Goal: Book appointment/travel/reservation

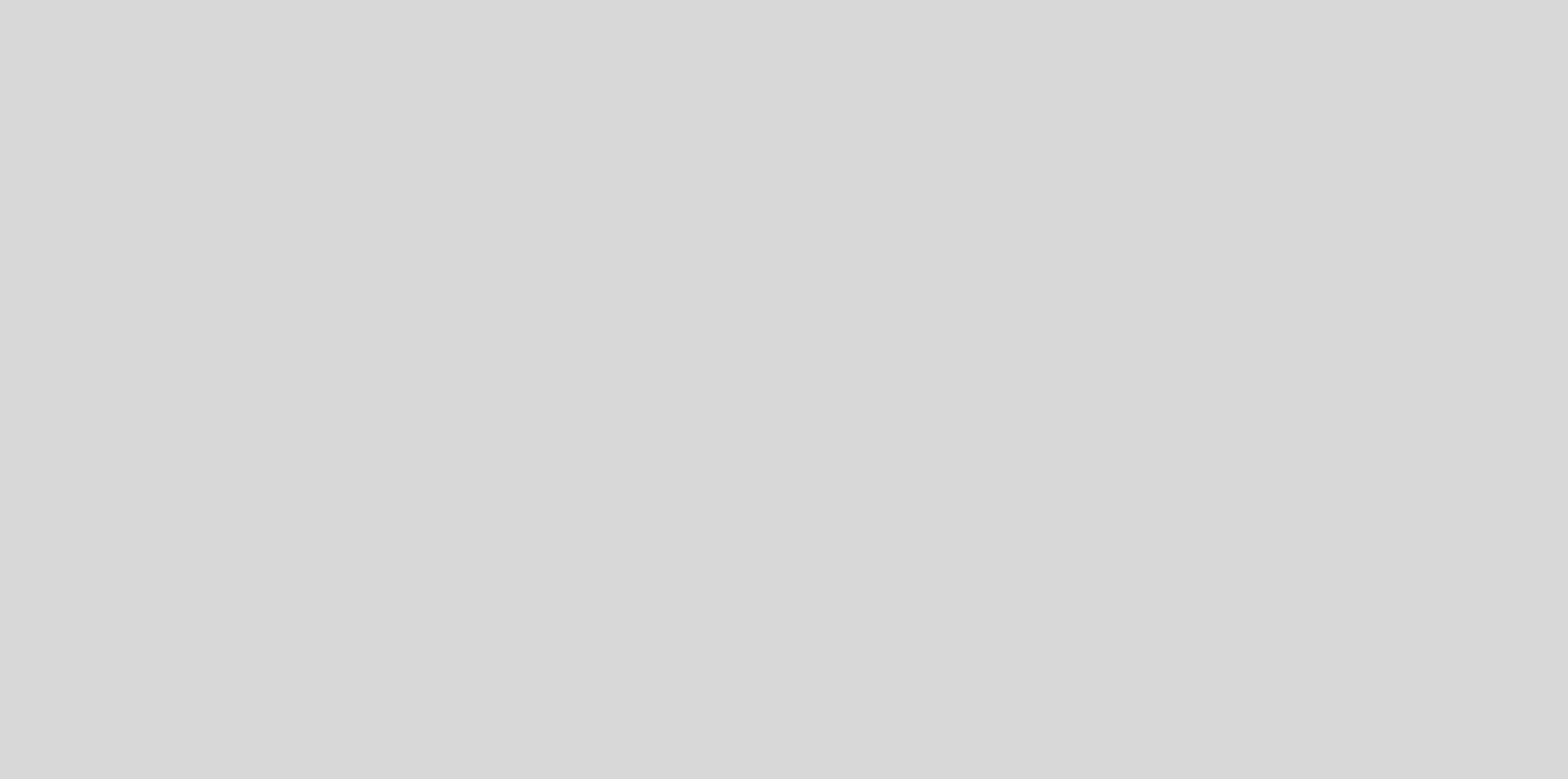
select select "es"
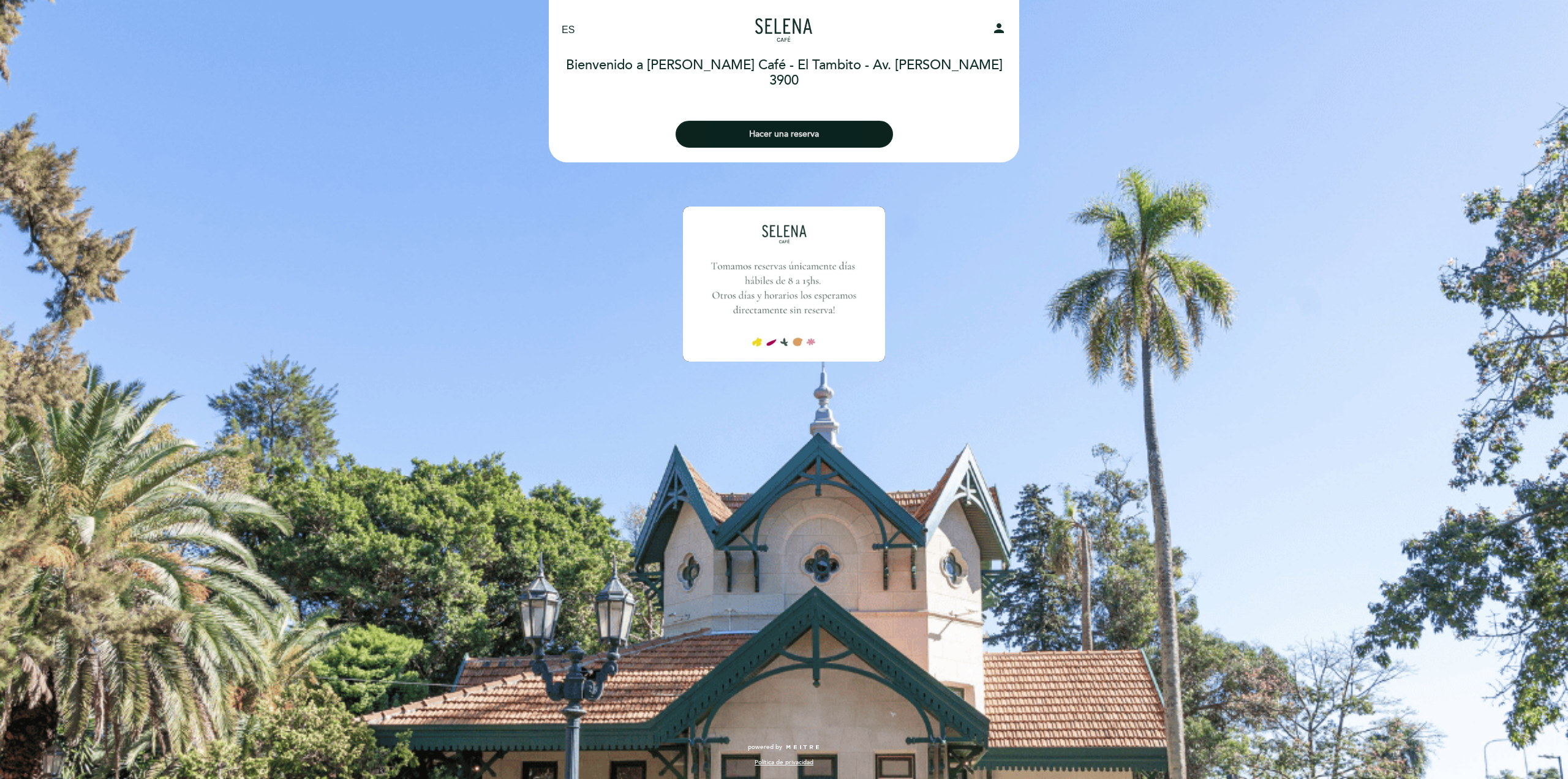
click at [798, 133] on button "Hacer una reserva" at bounding box center [784, 134] width 217 height 27
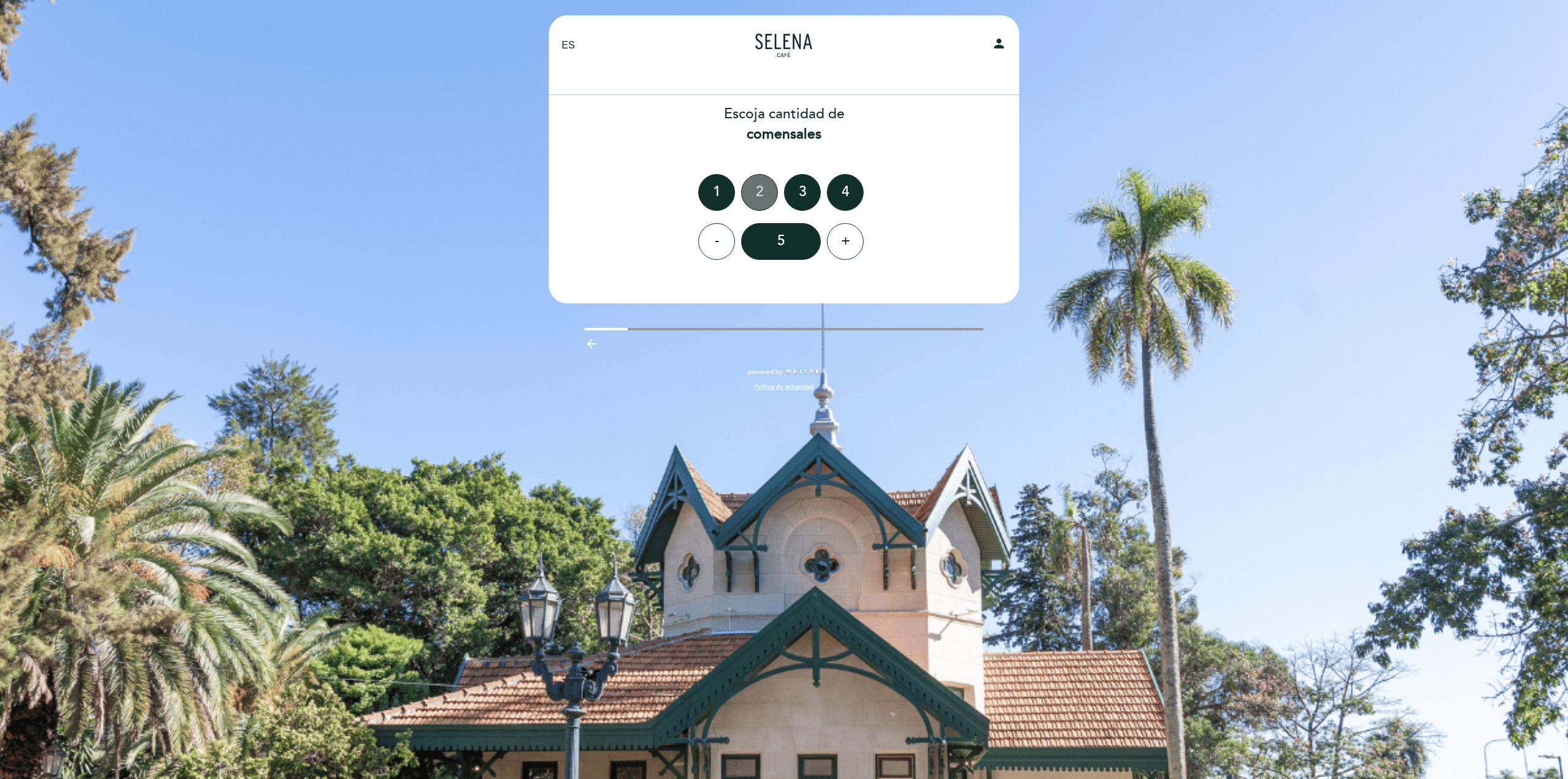
click at [765, 188] on div "2" at bounding box center [759, 192] width 37 height 37
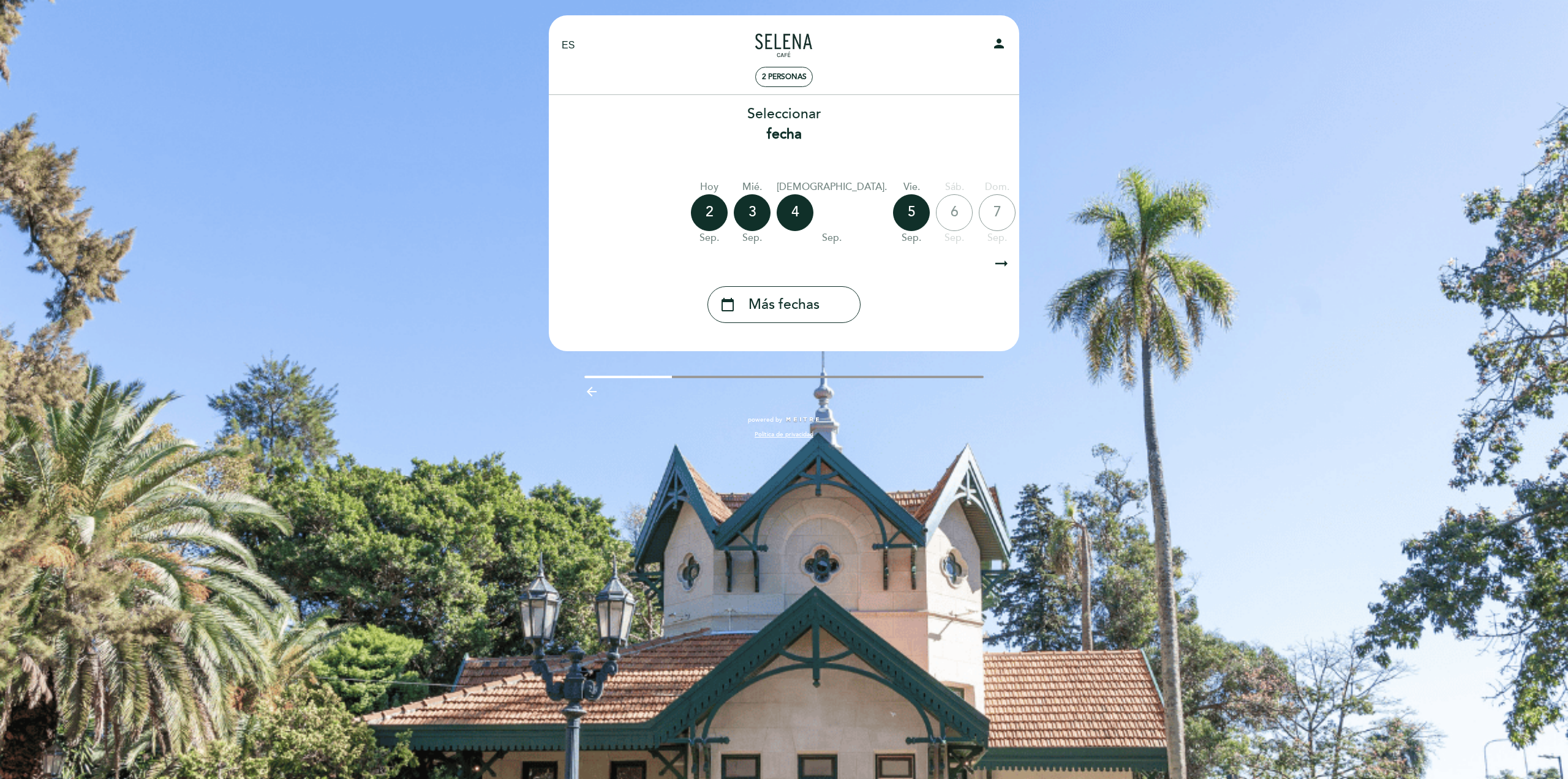
click at [936, 212] on div "6" at bounding box center [954, 212] width 37 height 37
click at [993, 261] on icon "arrow_right_alt" at bounding box center [1002, 264] width 18 height 27
drag, startPoint x: 794, startPoint y: 249, endPoint x: 729, endPoint y: 254, distance: 65.2
click at [729, 254] on div "Seleccionar fecha [DATE] [DATE] [DATE] [DATE] [DATE] [DATE] [DATE] [DATE] [DATE]" at bounding box center [784, 213] width 471 height 219
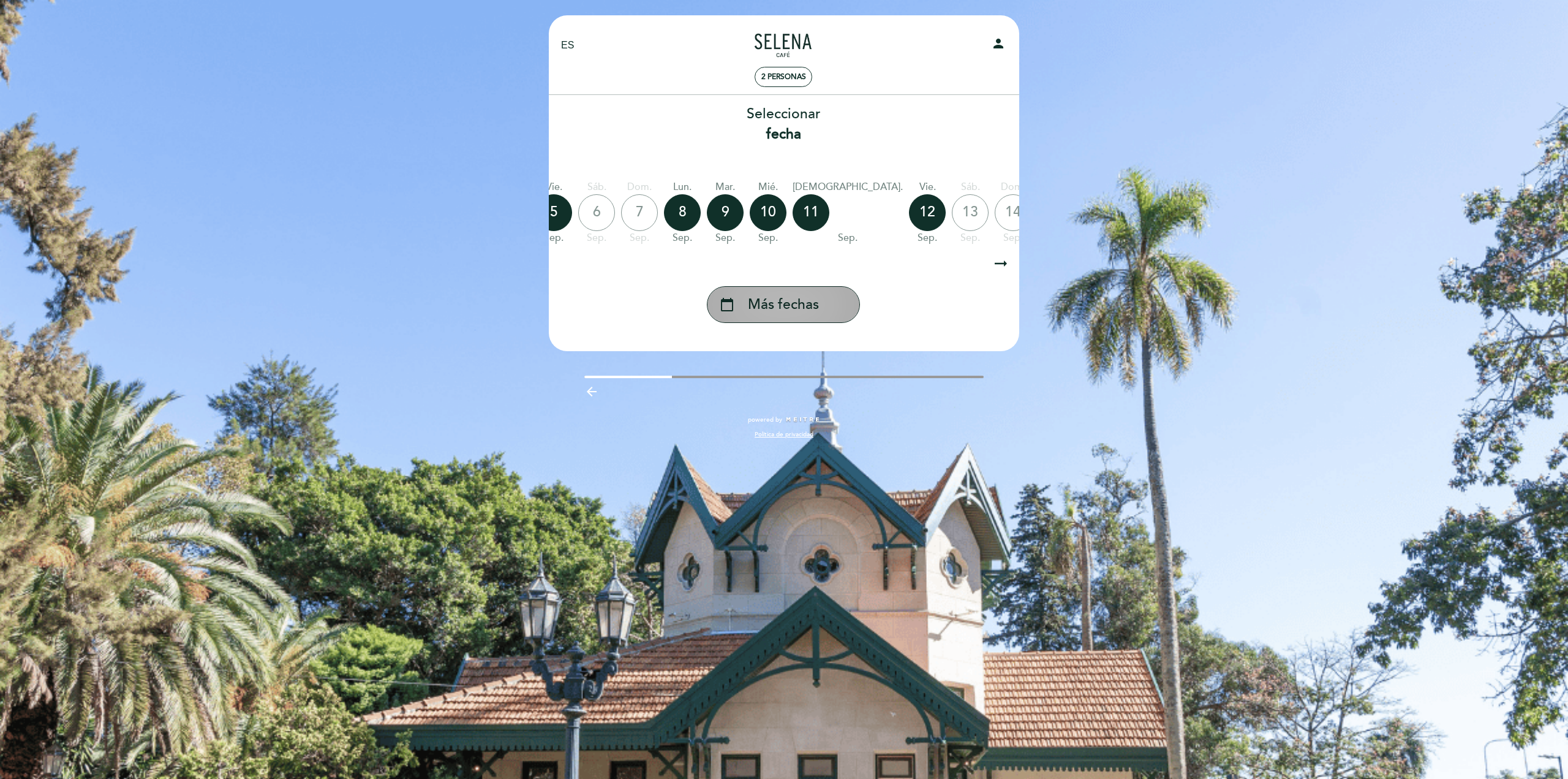
click at [726, 296] on icon "calendar_today" at bounding box center [727, 304] width 15 height 21
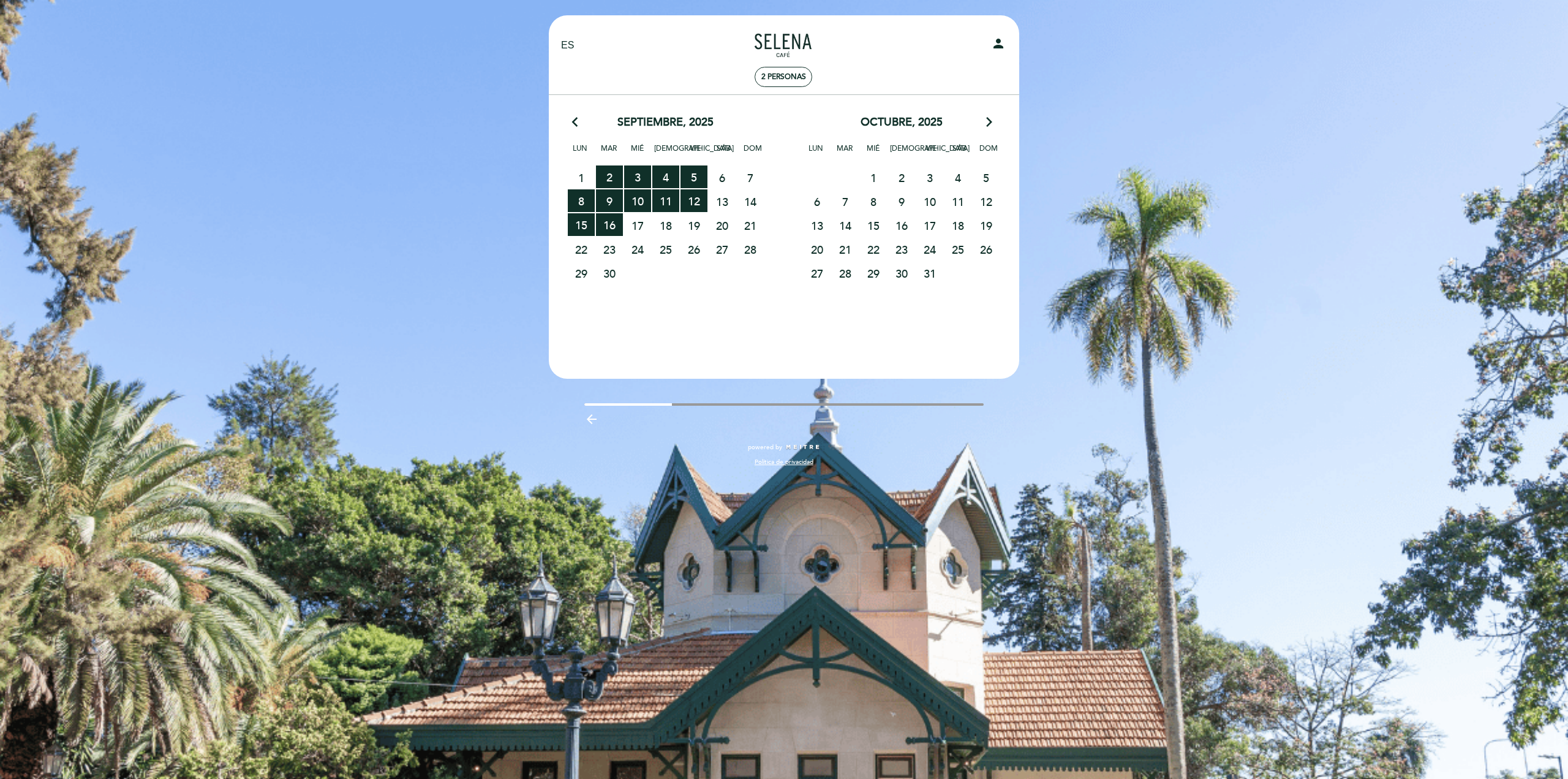
drag, startPoint x: 631, startPoint y: 402, endPoint x: 766, endPoint y: 386, distance: 135.9
click at [705, 399] on div "EN ES PT [PERSON_NAME] Café - El Tambito person 2 personas Bienvenido a [PERSON…" at bounding box center [784, 247] width 489 height 463
